Goal: Task Accomplishment & Management: Manage account settings

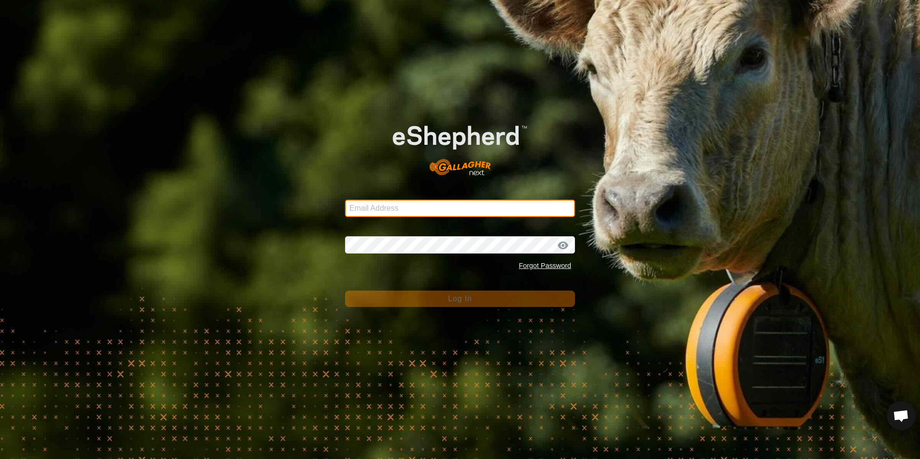
type input "[EMAIL_ADDRESS][DOMAIN_NAME]"
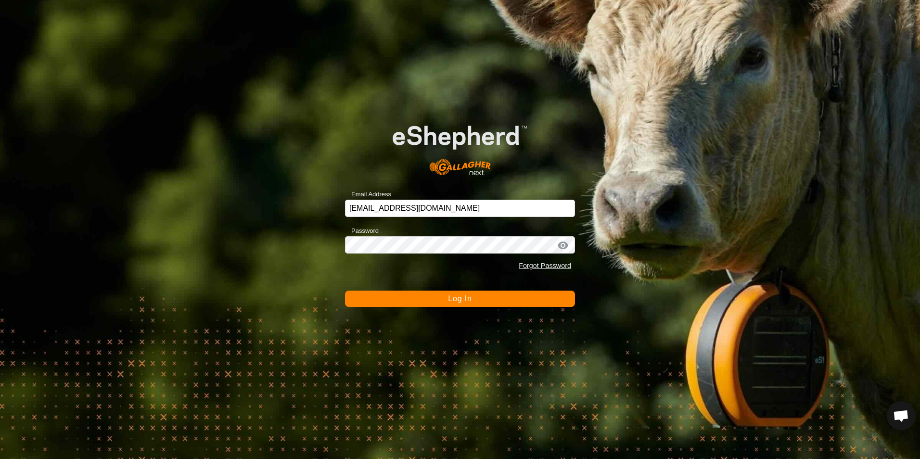
click at [451, 297] on span "Log In" at bounding box center [460, 298] width 24 height 8
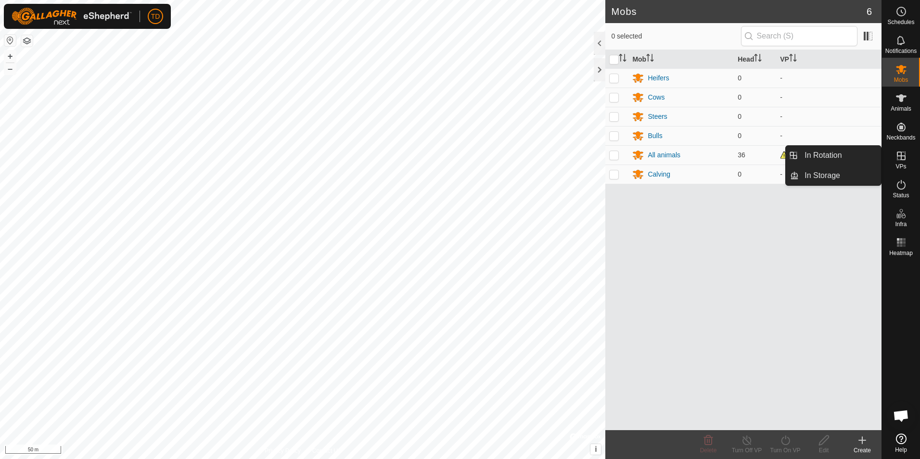
click at [903, 157] on icon at bounding box center [902, 156] width 12 height 12
click at [854, 160] on link "In Rotation" at bounding box center [840, 155] width 82 height 19
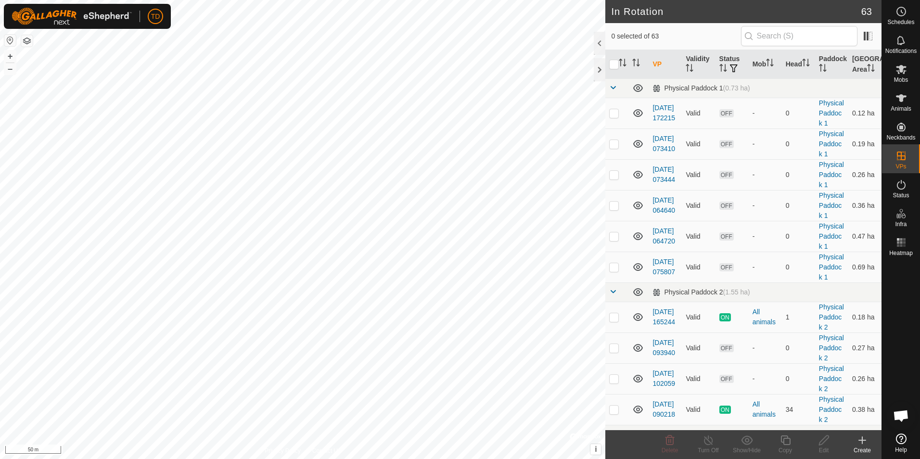
click at [866, 440] on icon at bounding box center [862, 440] width 7 height 0
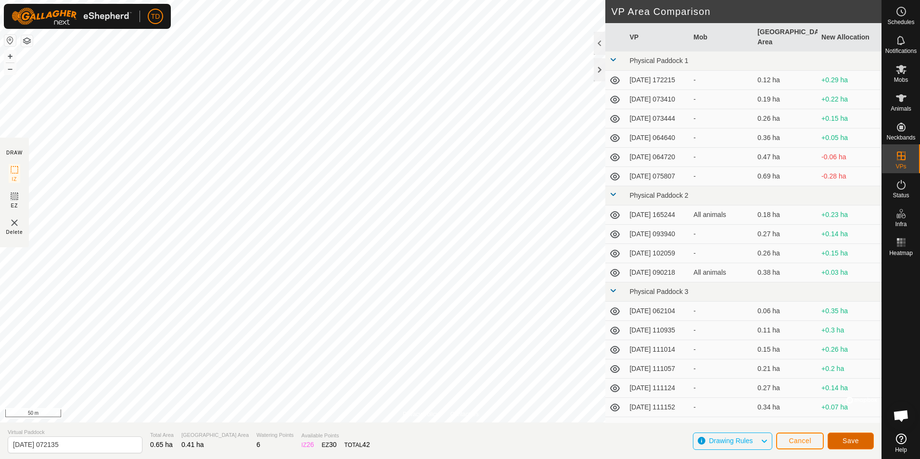
click at [855, 438] on span "Save" at bounding box center [851, 441] width 16 height 8
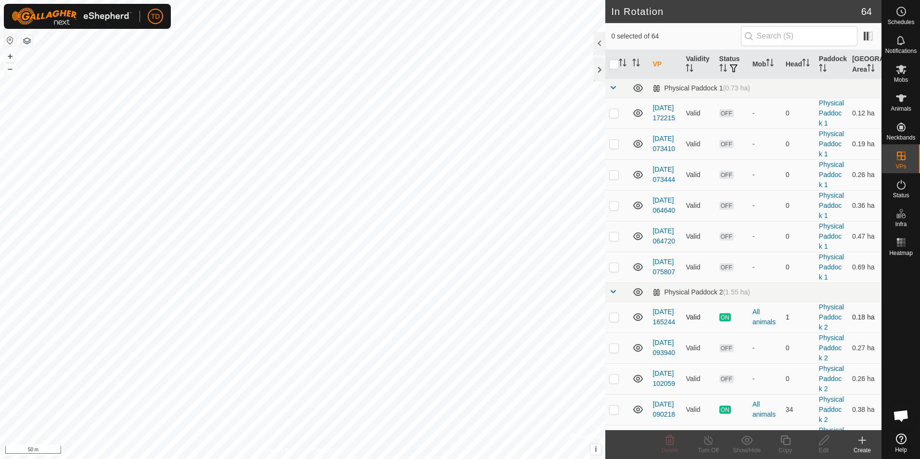
click at [613, 321] on p-checkbox at bounding box center [614, 317] width 10 height 8
checkbox input "true"
click at [711, 446] on icon at bounding box center [709, 441] width 12 height 12
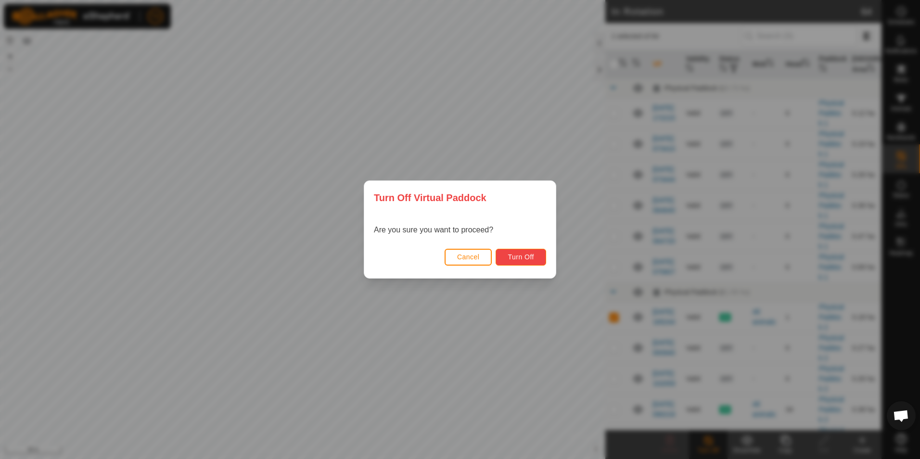
click at [528, 258] on span "Turn Off" at bounding box center [521, 257] width 26 height 8
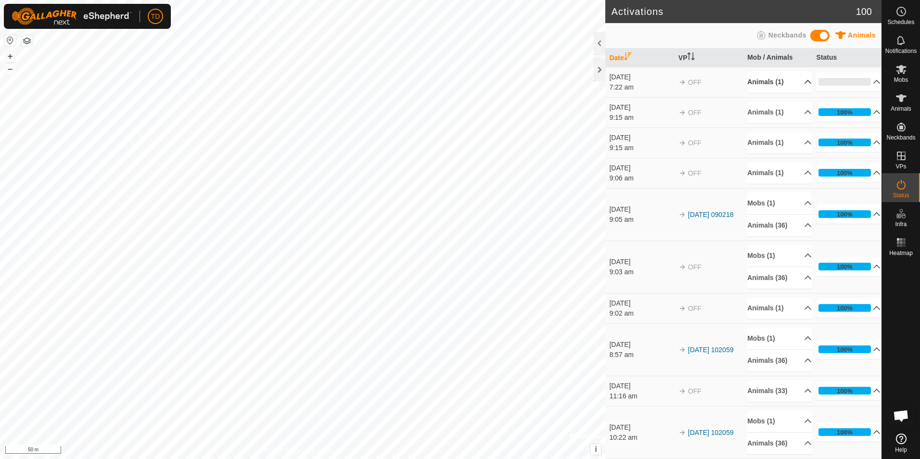
click at [797, 81] on p-accordion-header "Animals (1)" at bounding box center [779, 82] width 64 height 22
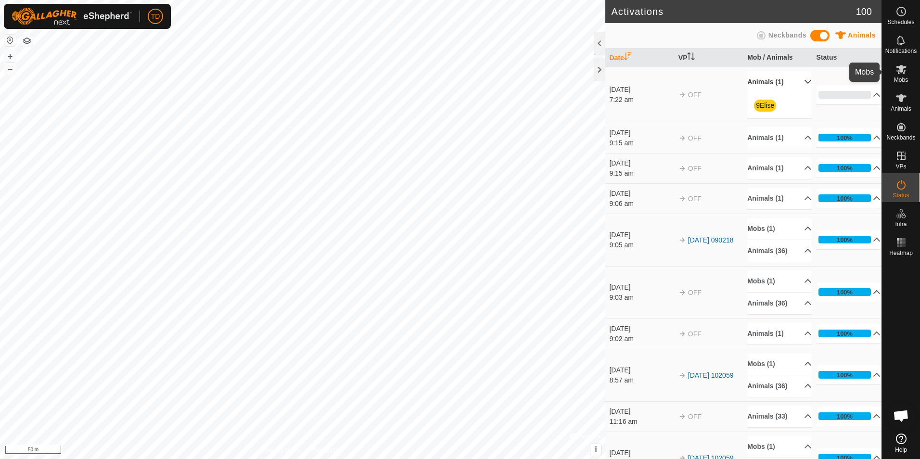
click at [898, 75] on icon at bounding box center [902, 70] width 12 height 12
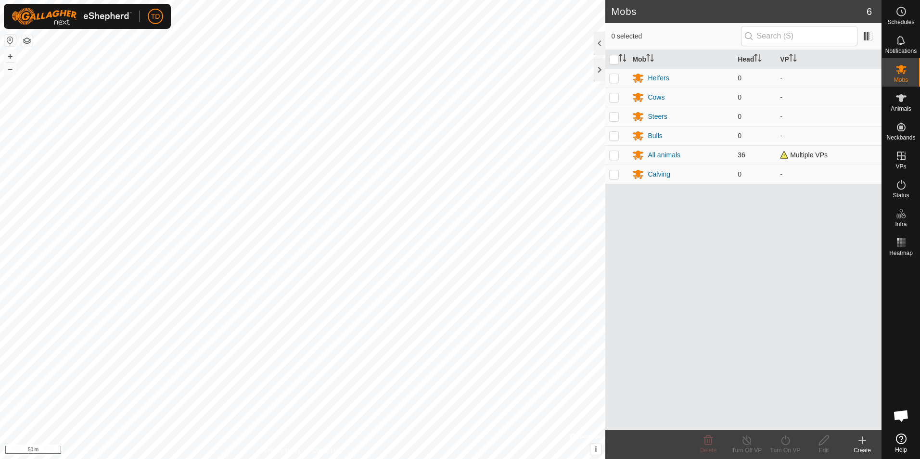
click at [613, 154] on p-checkbox at bounding box center [614, 155] width 10 height 8
checkbox input "true"
click at [784, 442] on icon at bounding box center [786, 441] width 12 height 12
click at [785, 421] on link "Now" at bounding box center [814, 419] width 95 height 19
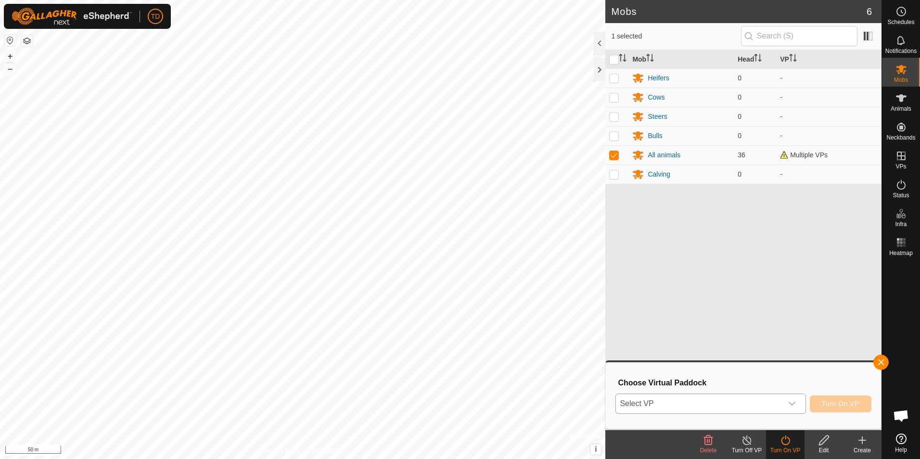
click at [794, 406] on icon "dropdown trigger" at bounding box center [792, 404] width 8 height 8
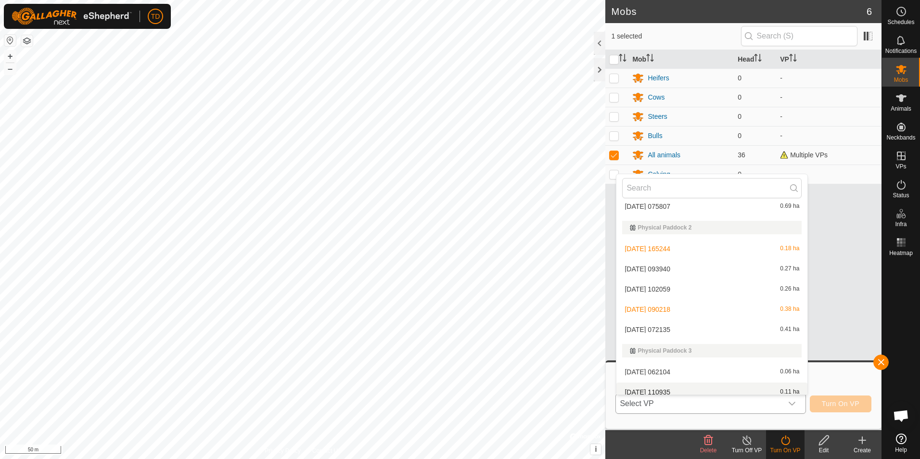
scroll to position [136, 0]
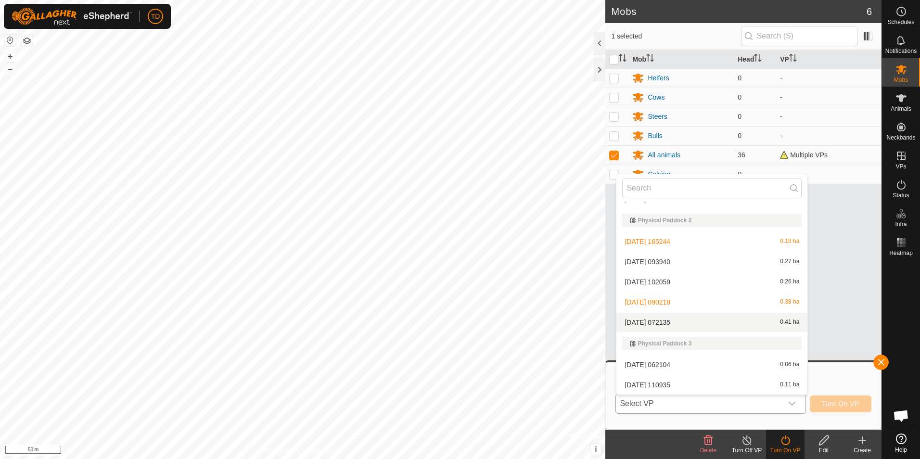
click at [666, 326] on li "[DATE] 072135 0.41 ha" at bounding box center [711, 322] width 191 height 19
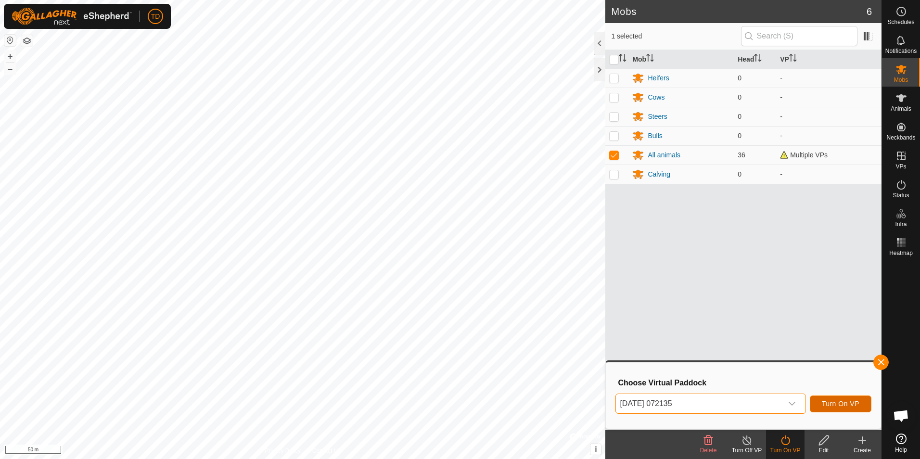
click at [845, 402] on span "Turn On VP" at bounding box center [841, 404] width 38 height 8
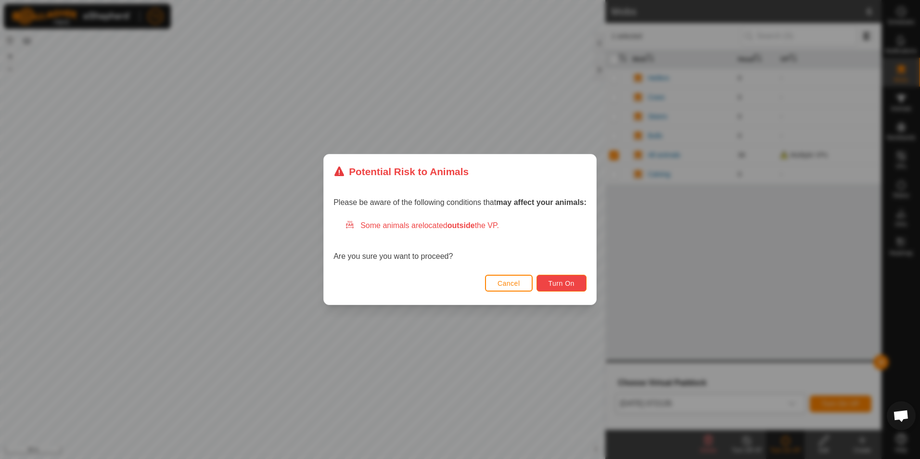
click at [568, 283] on span "Turn On" at bounding box center [562, 284] width 26 height 8
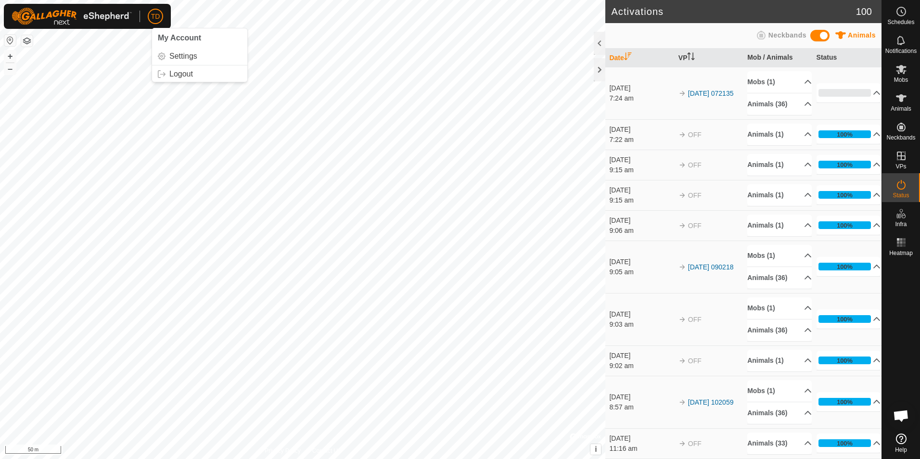
click at [157, 18] on span "TD" at bounding box center [155, 17] width 9 height 10
click at [178, 77] on link "Logout" at bounding box center [199, 73] width 95 height 15
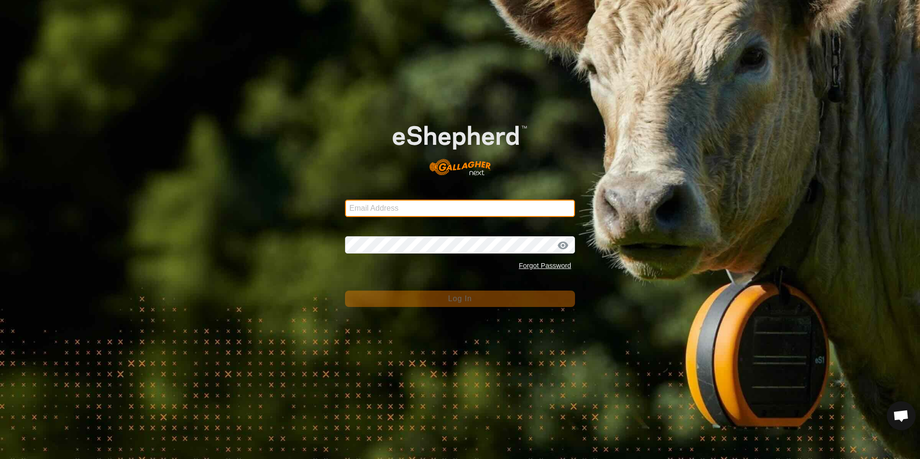
type input "[EMAIL_ADDRESS][DOMAIN_NAME]"
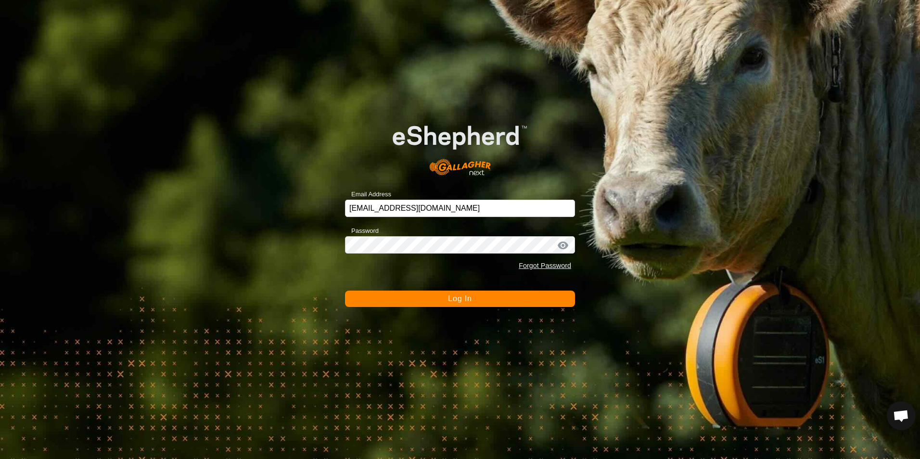
click at [450, 297] on span "Log In" at bounding box center [460, 298] width 24 height 8
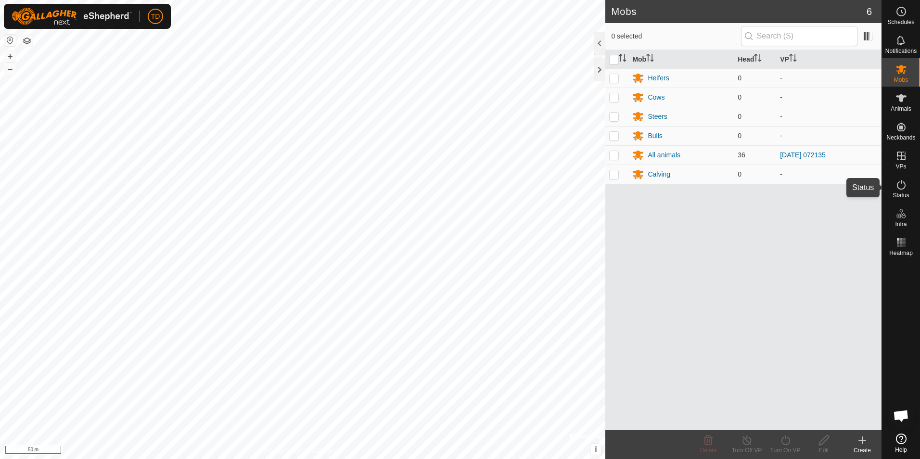
click at [902, 188] on icon at bounding box center [902, 185] width 12 height 12
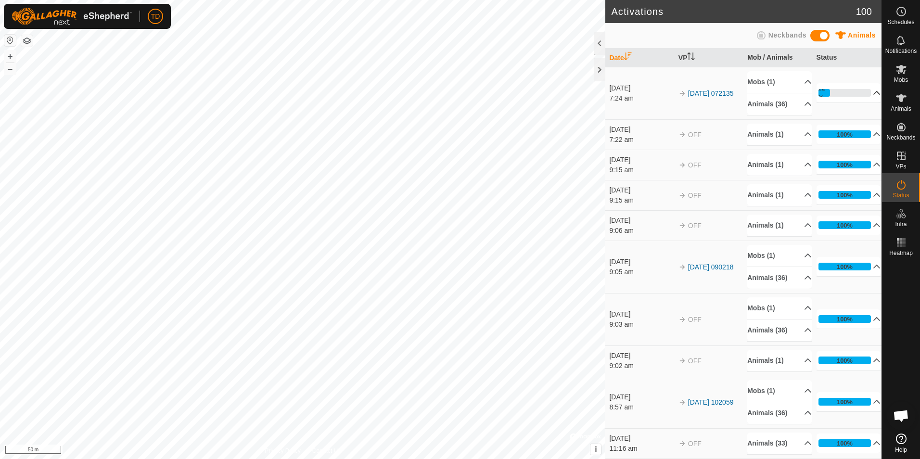
click at [863, 92] on p-accordion-header "22%" at bounding box center [849, 92] width 64 height 19
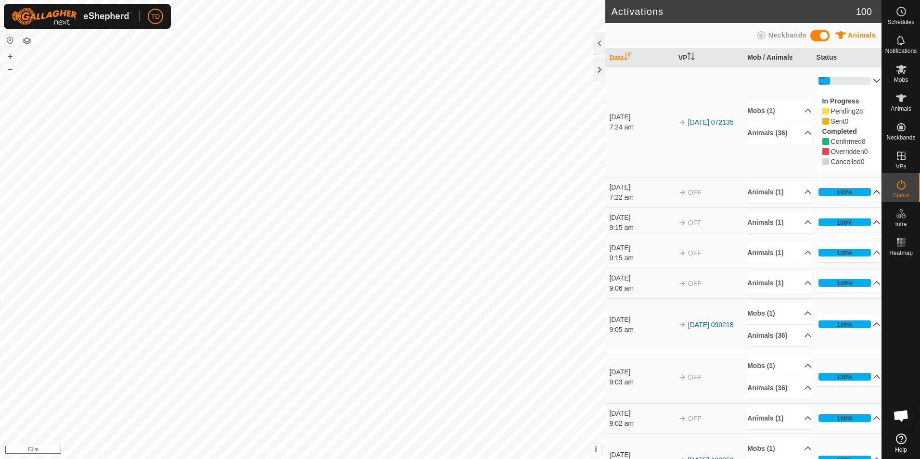
click at [864, 191] on p-accordion-header "100%" at bounding box center [849, 191] width 64 height 19
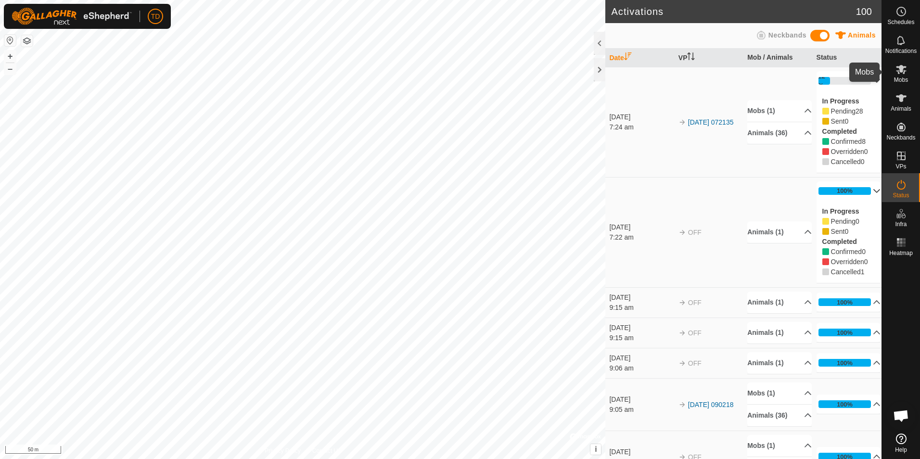
click at [904, 71] on icon at bounding box center [901, 69] width 11 height 9
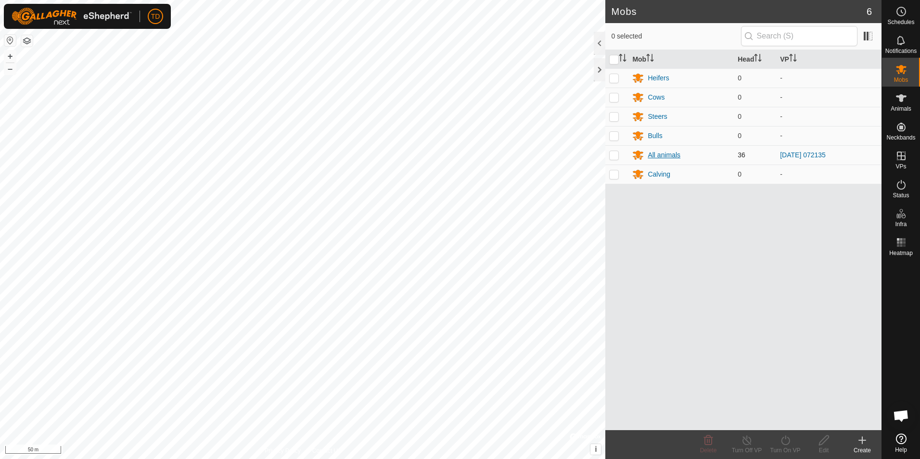
click at [672, 158] on div "All animals" at bounding box center [664, 155] width 33 height 10
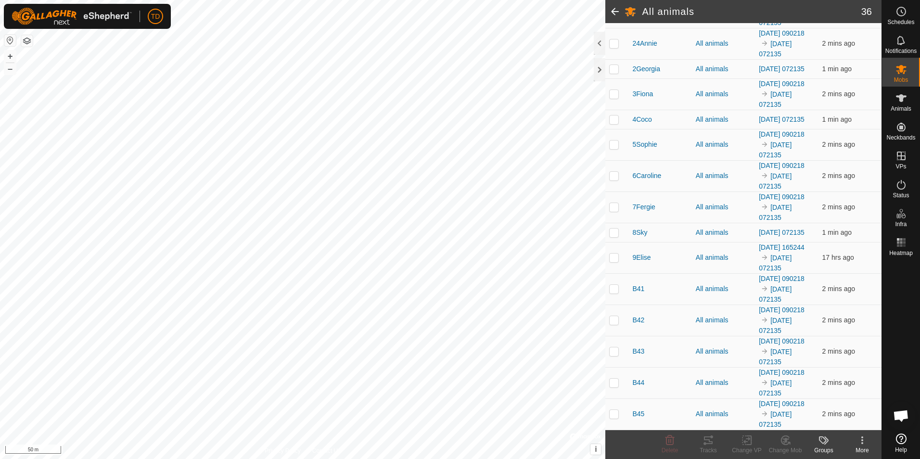
scroll to position [755, 0]
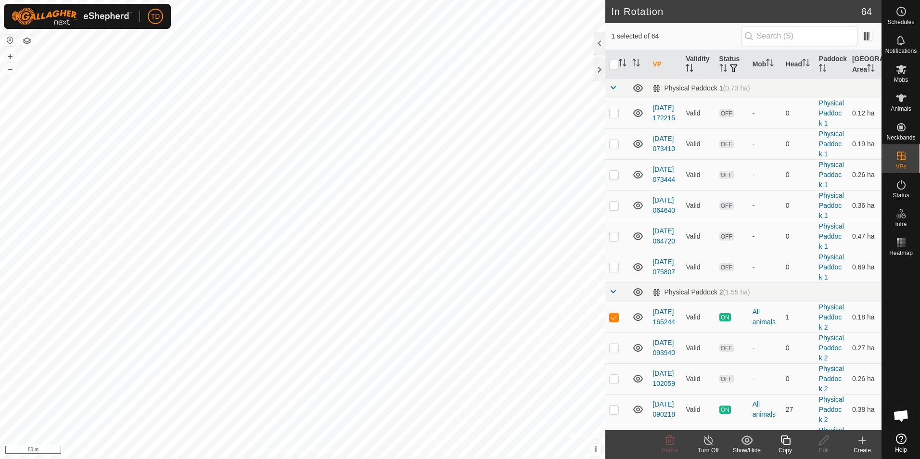
click at [708, 441] on line at bounding box center [708, 441] width 8 height 8
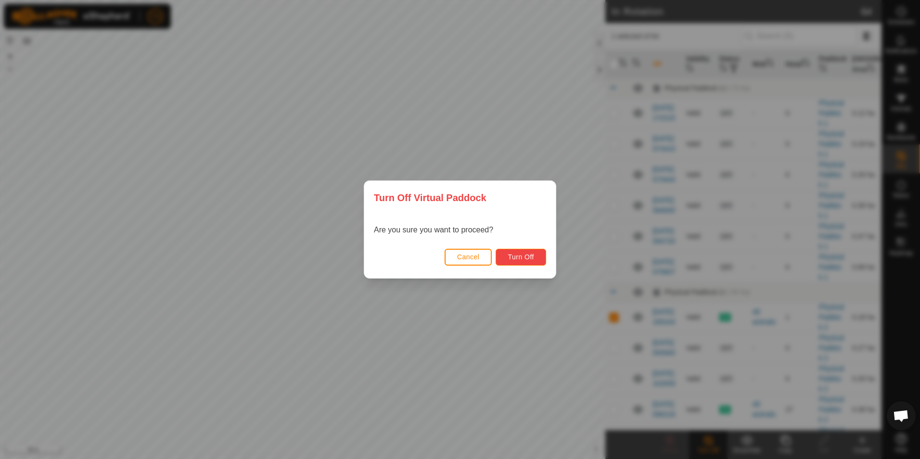
click at [523, 258] on span "Turn Off" at bounding box center [521, 257] width 26 height 8
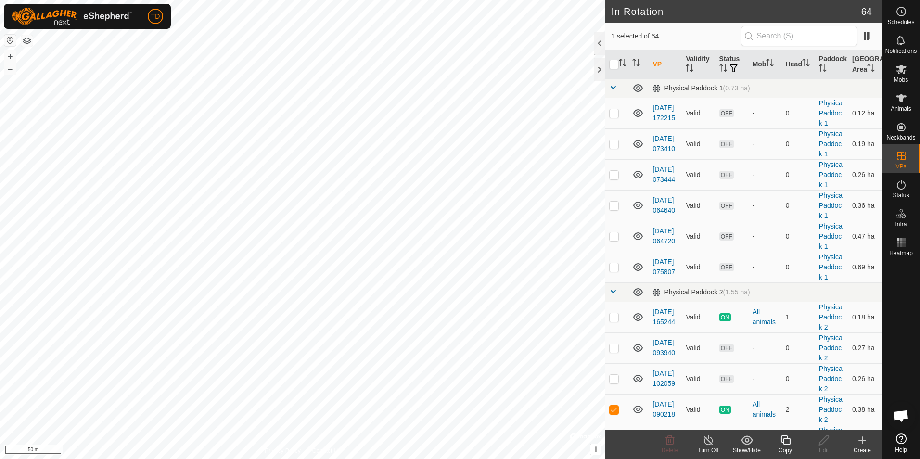
click at [709, 442] on line at bounding box center [708, 441] width 8 height 8
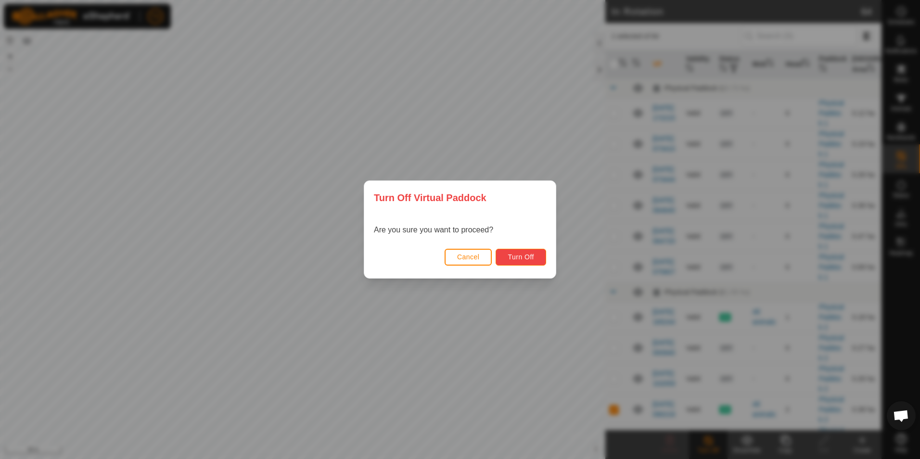
click at [517, 254] on span "Turn Off" at bounding box center [521, 257] width 26 height 8
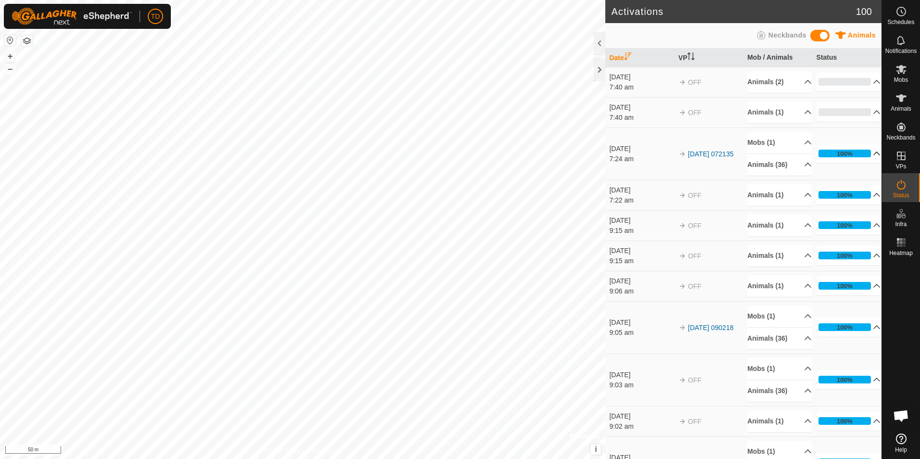
click at [865, 152] on p-accordion-header "100%" at bounding box center [849, 153] width 64 height 19
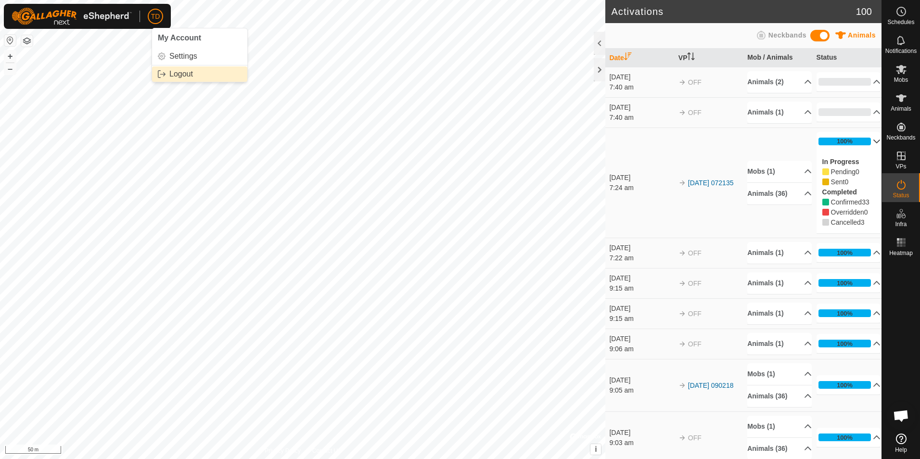
click at [170, 74] on link "Logout" at bounding box center [199, 73] width 95 height 15
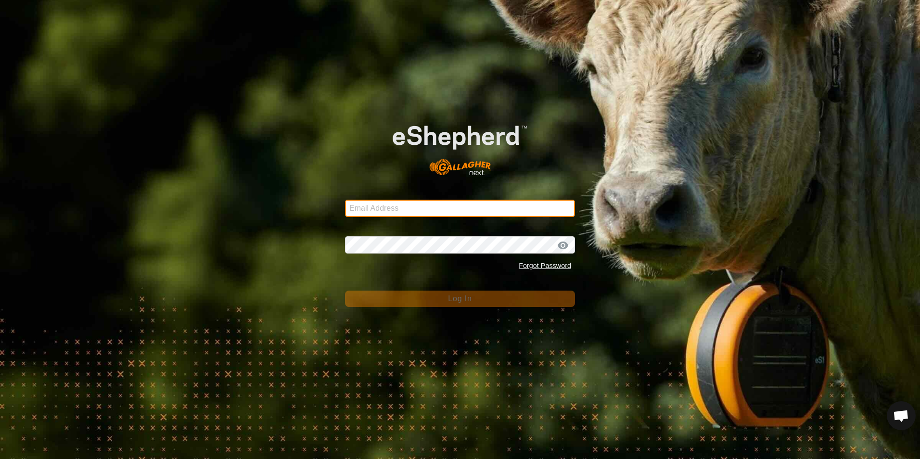
type input "[EMAIL_ADDRESS][DOMAIN_NAME]"
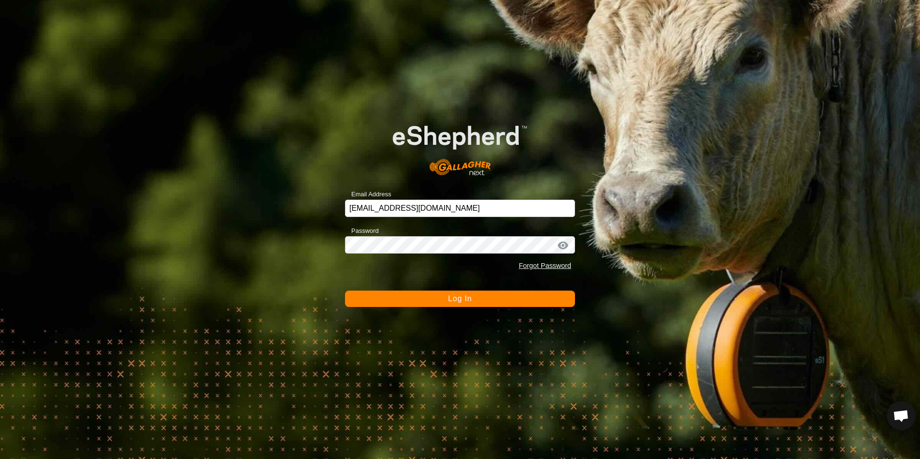
click at [426, 298] on button "Log In" at bounding box center [460, 299] width 230 height 16
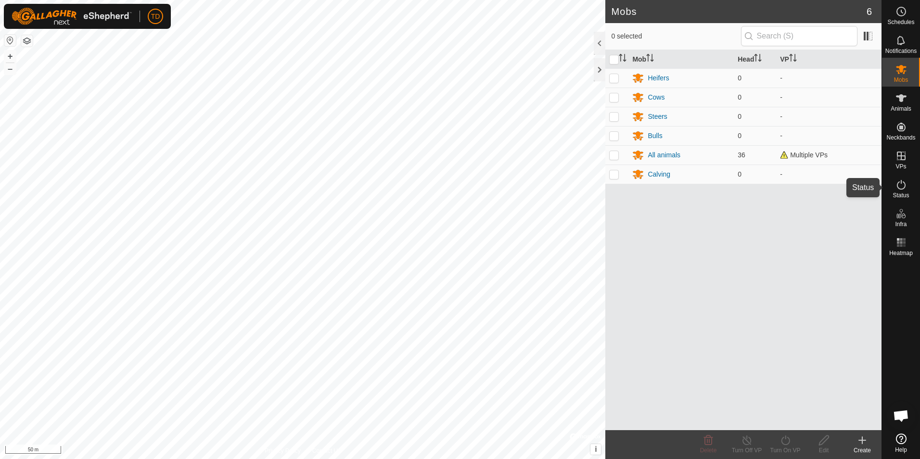
click at [905, 182] on icon at bounding box center [902, 185] width 12 height 12
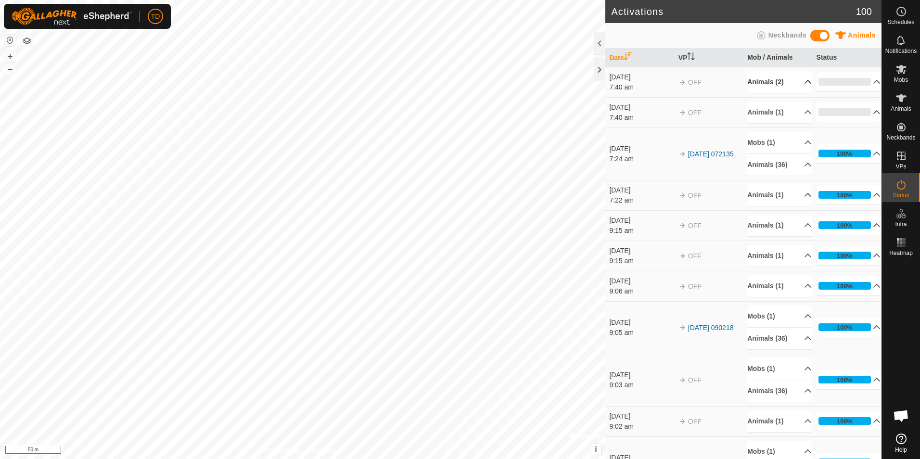
click at [795, 86] on p-accordion-header "Animals (2)" at bounding box center [779, 82] width 64 height 22
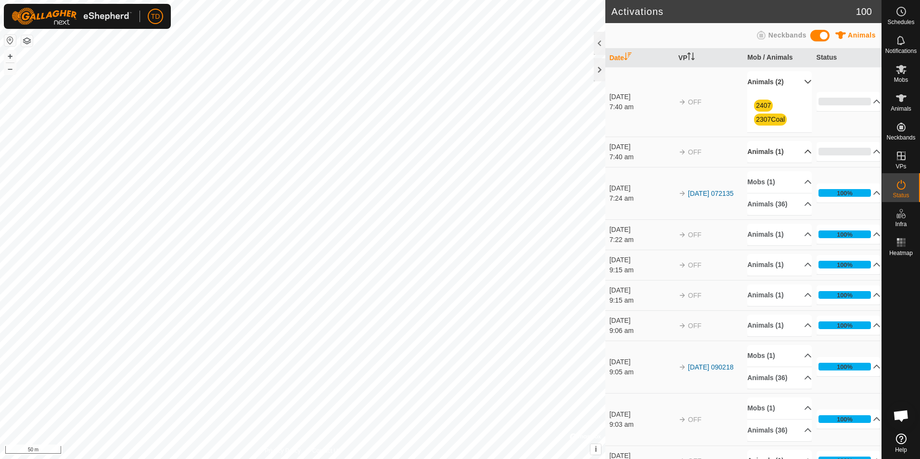
click at [799, 153] on p-accordion-header "Animals (1)" at bounding box center [779, 152] width 64 height 22
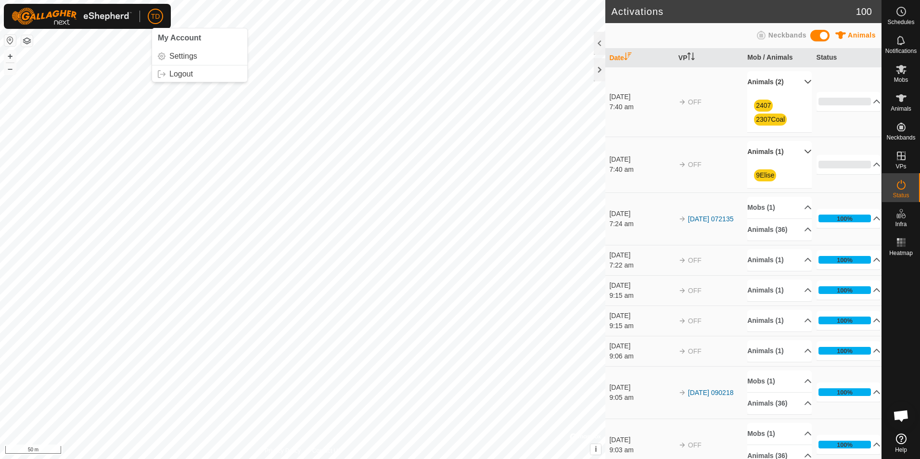
click at [154, 17] on span "TD" at bounding box center [155, 17] width 9 height 10
click at [178, 74] on link "Logout" at bounding box center [199, 73] width 95 height 15
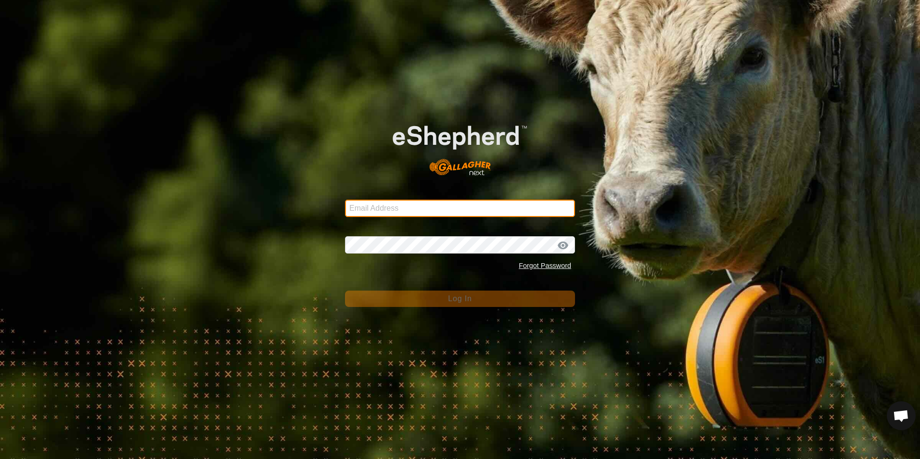
type input "[EMAIL_ADDRESS][DOMAIN_NAME]"
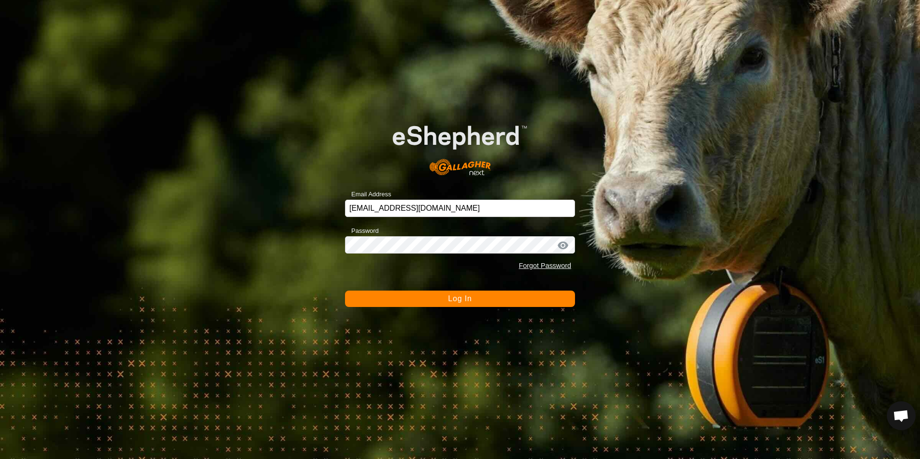
click at [447, 299] on button "Log In" at bounding box center [460, 299] width 230 height 16
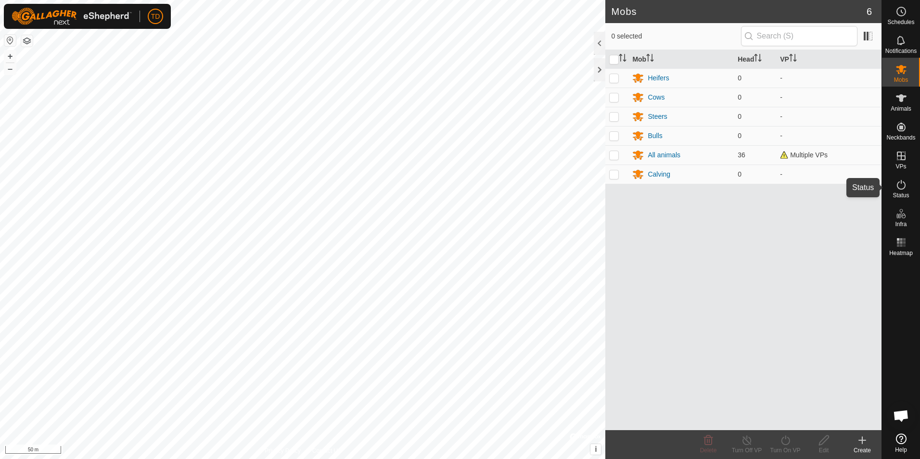
click at [897, 185] on icon at bounding box center [901, 185] width 9 height 10
